Goal: Navigation & Orientation: Understand site structure

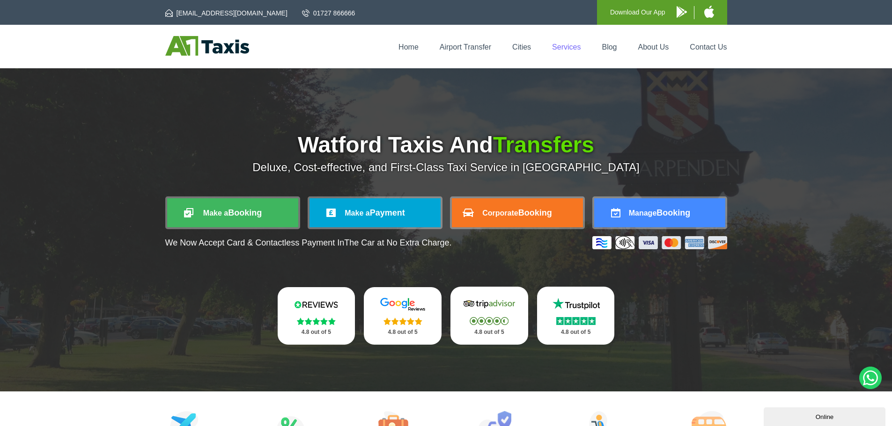
click at [573, 48] on link "Services" at bounding box center [566, 47] width 29 height 8
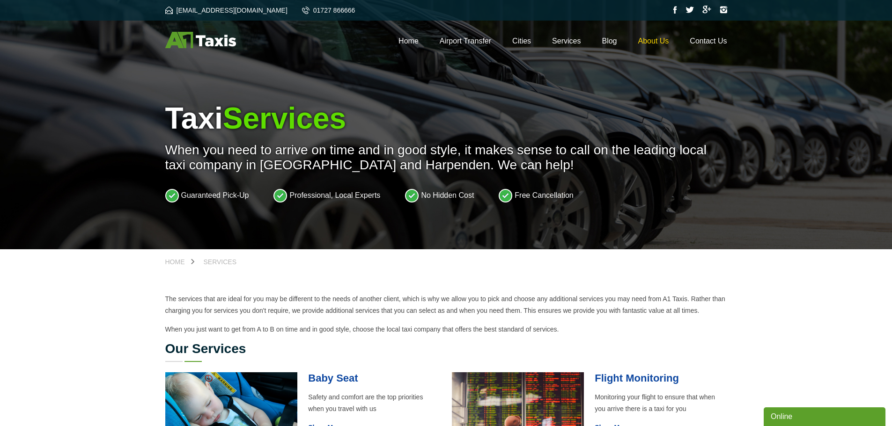
click at [661, 44] on link "About Us" at bounding box center [653, 41] width 31 height 8
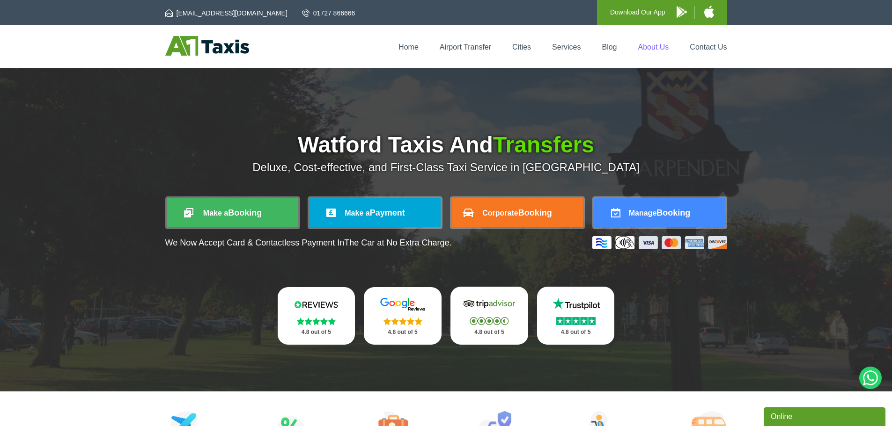
click at [648, 45] on link "About Us" at bounding box center [653, 47] width 31 height 8
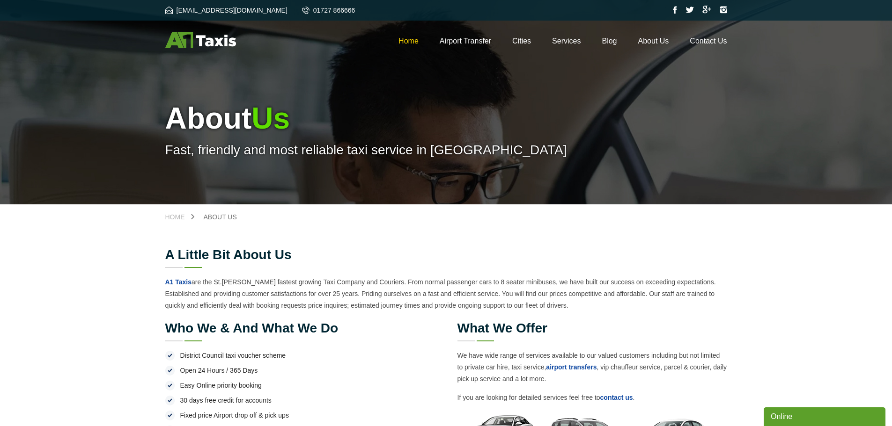
click at [406, 41] on link "Home" at bounding box center [408, 41] width 20 height 8
